Goal: Information Seeking & Learning: Learn about a topic

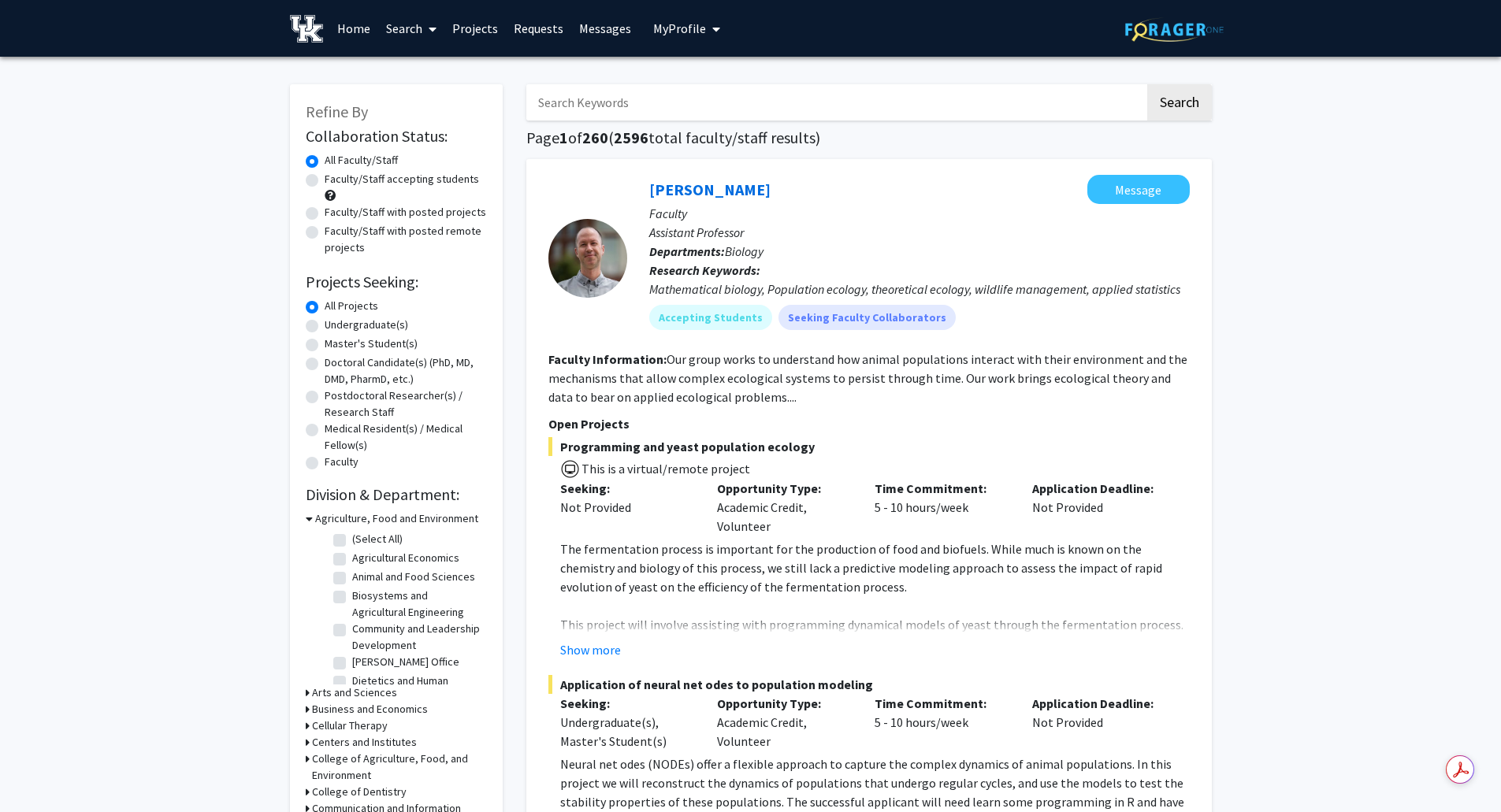
click at [576, 96] on input "Search Keywords" at bounding box center [835, 102] width 618 height 36
type input "pharmacy"
click at [1148, 85] on button "Search" at bounding box center [1179, 102] width 65 height 36
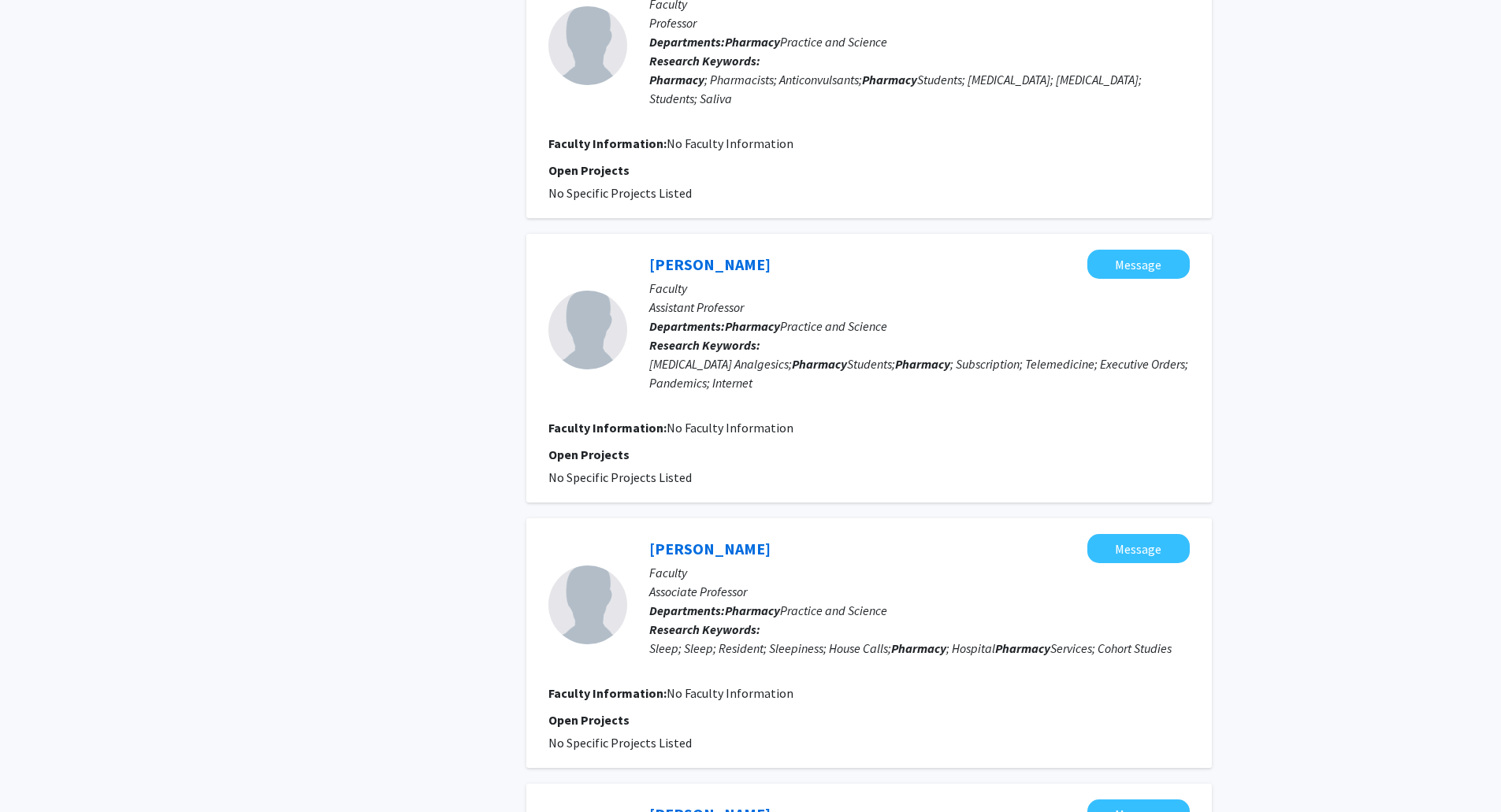
scroll to position [2248, 0]
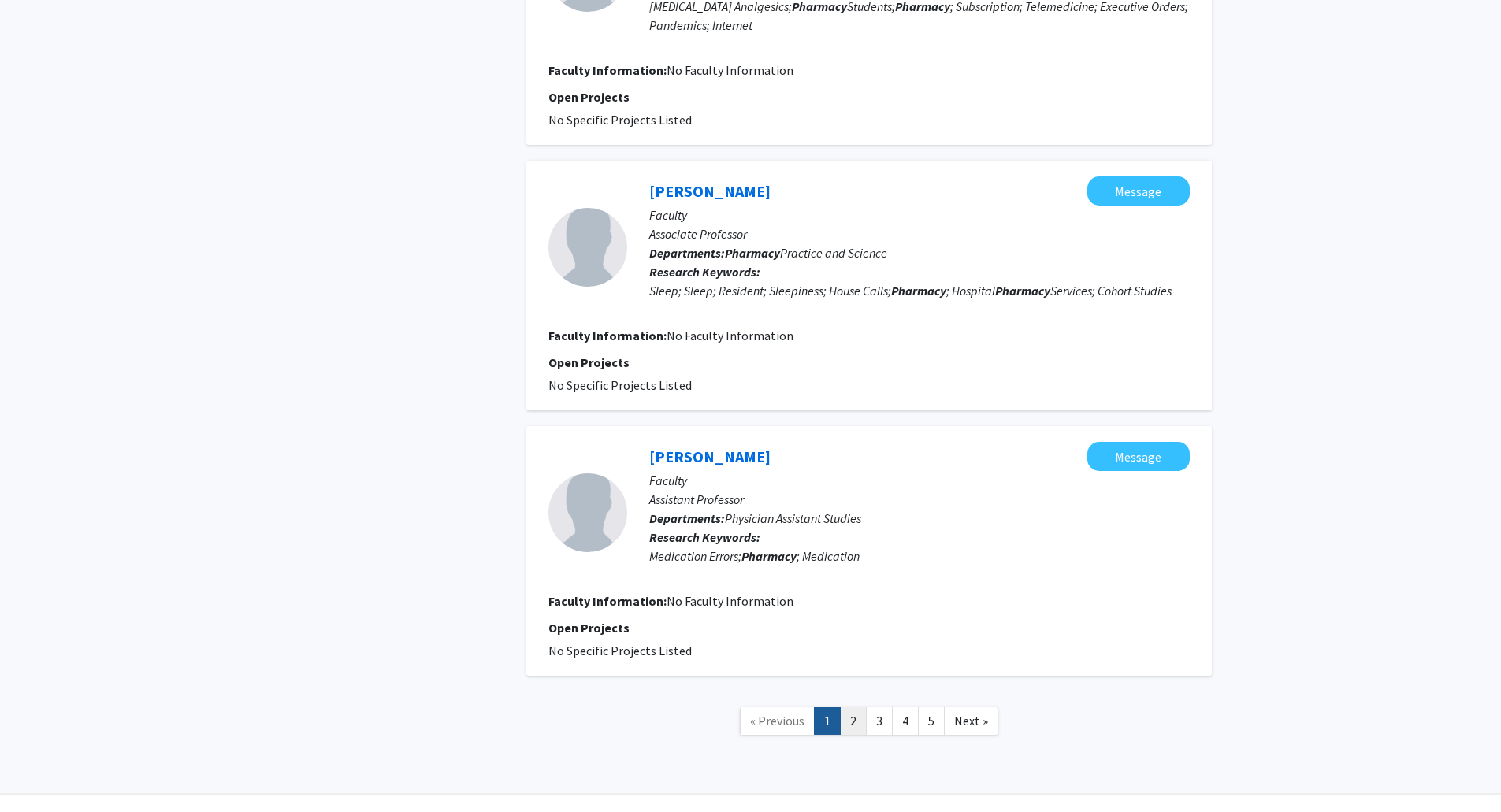
click at [853, 708] on link "2" at bounding box center [853, 721] width 27 height 28
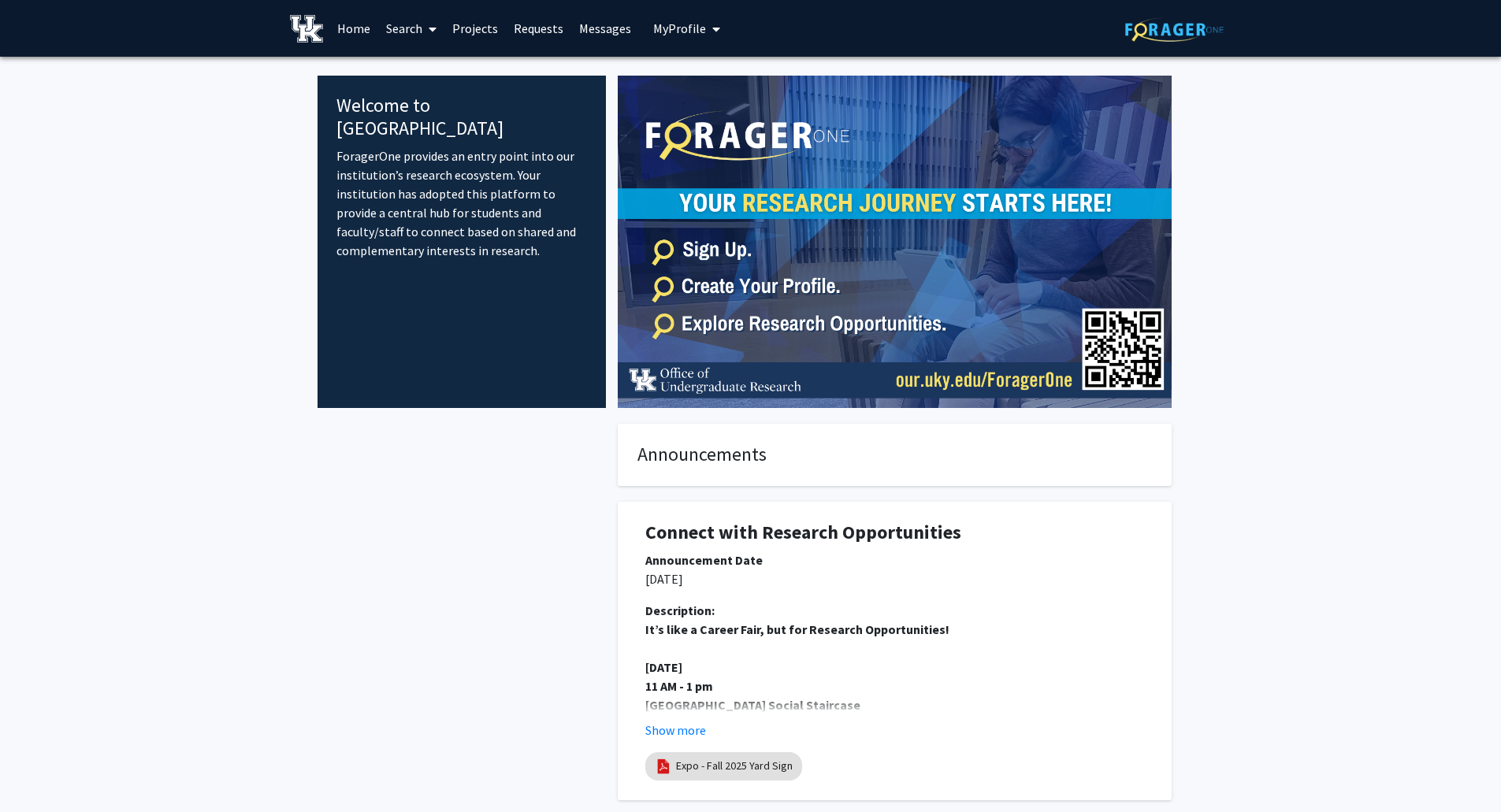
scroll to position [236, 0]
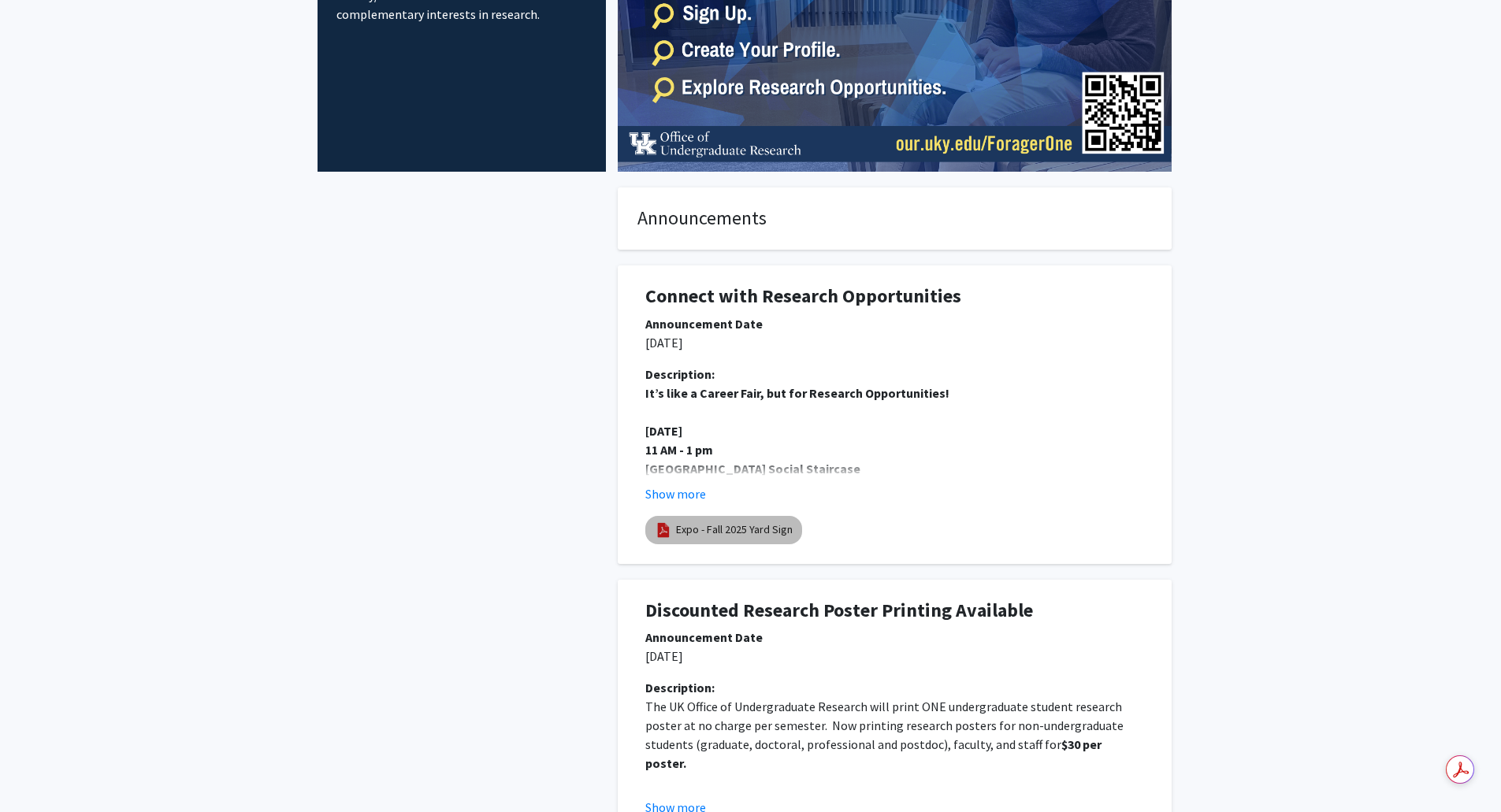
click at [742, 520] on mat-chip "Expo - Fall 2025 Yard Sign" at bounding box center [724, 529] width 157 height 28
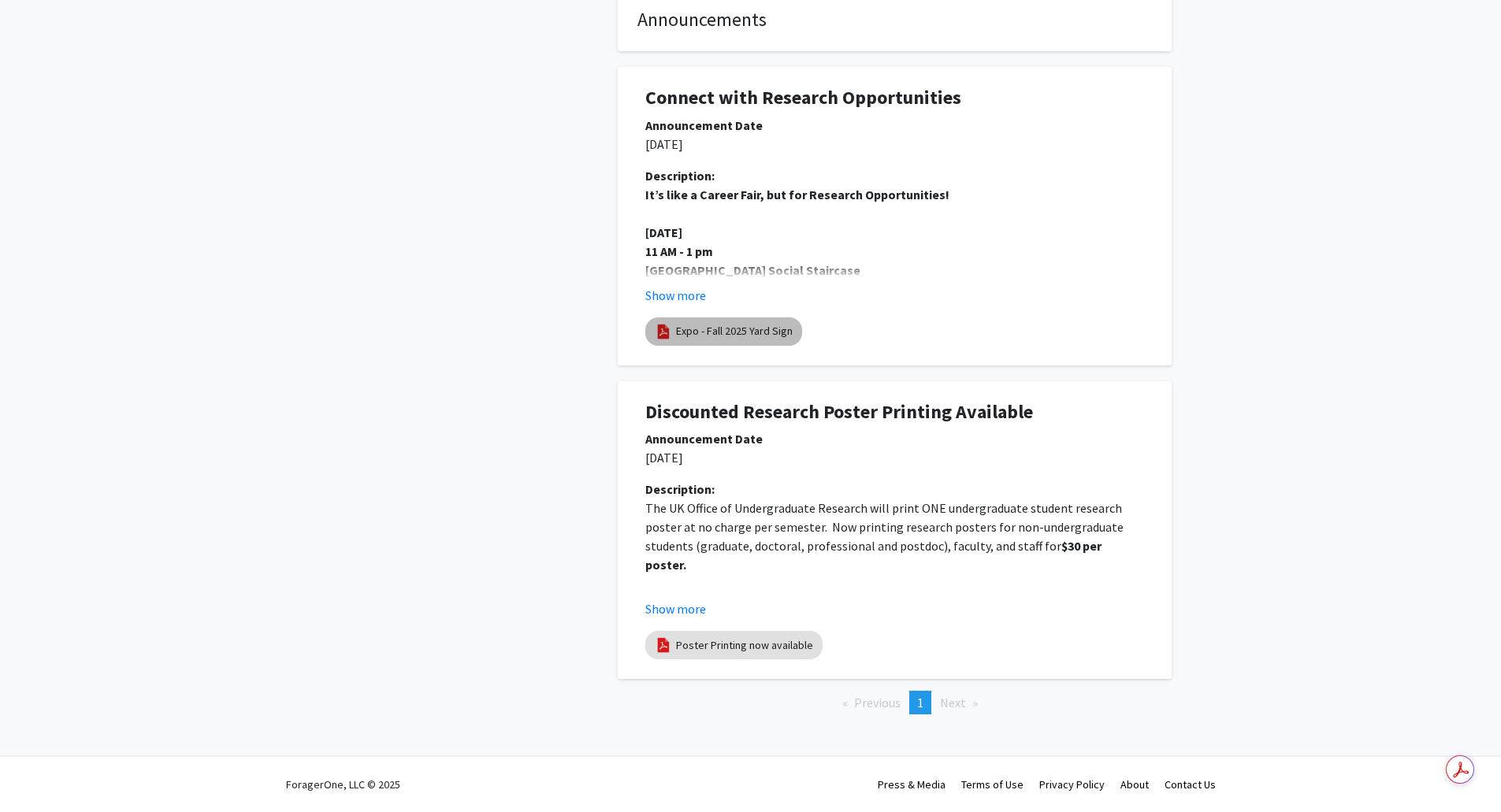
scroll to position [0, 0]
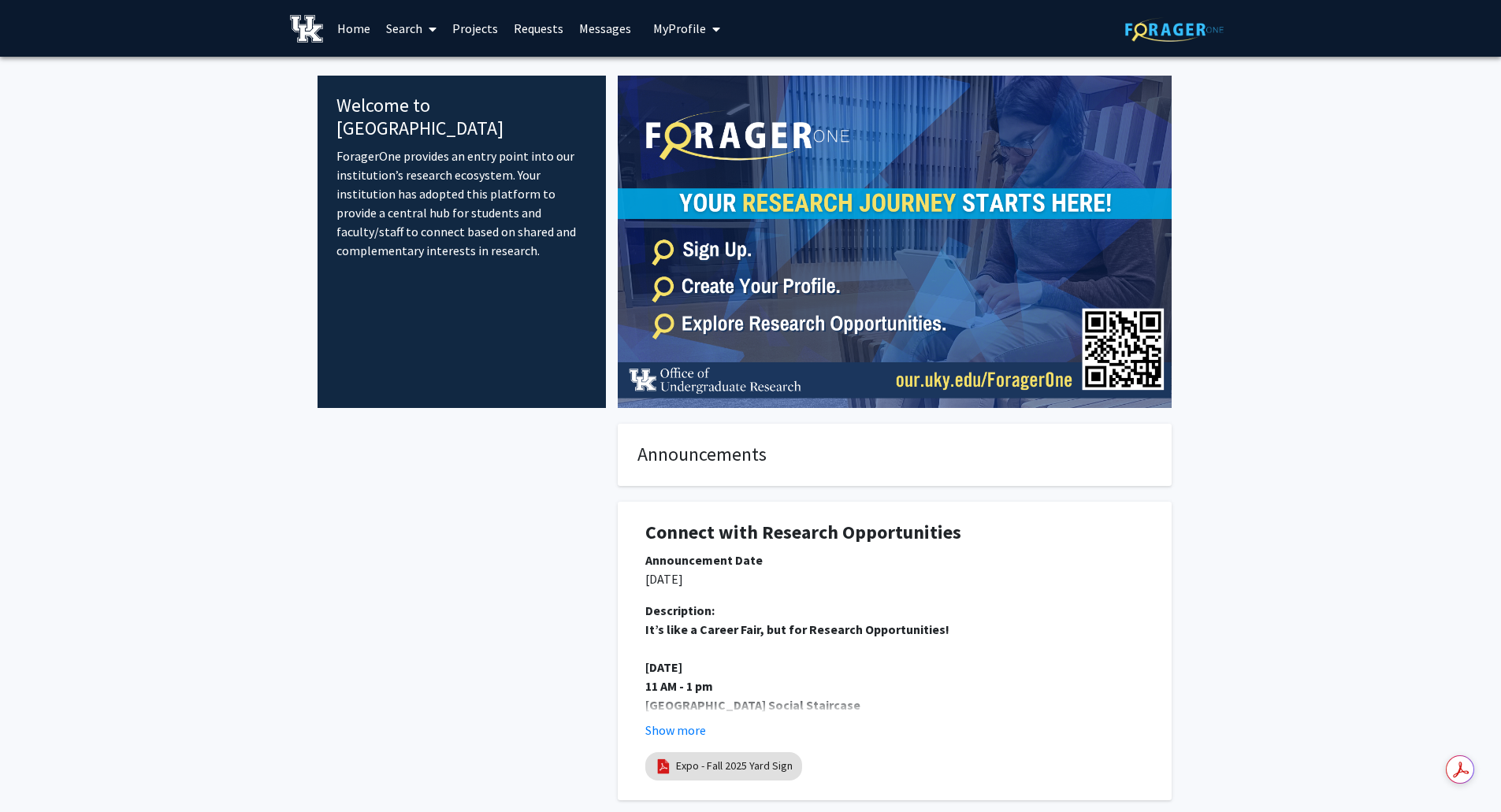
click at [848, 244] on img at bounding box center [895, 242] width 553 height 332
